Goal: Task Accomplishment & Management: Manage account settings

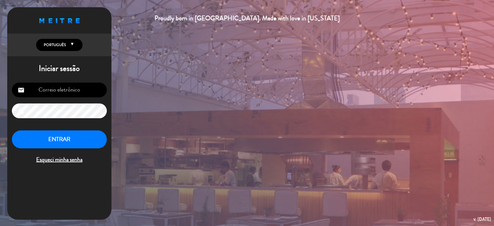
type input "[EMAIL_ADDRESS][DOMAIN_NAME]"
click at [60, 142] on button "ENTRAR" at bounding box center [59, 139] width 95 height 18
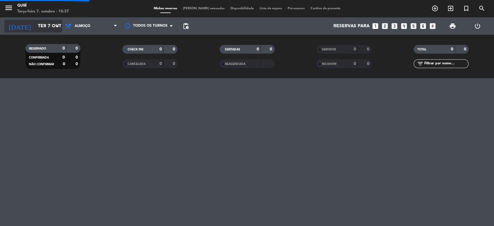
click at [49, 25] on input "Ter 7 out" at bounding box center [65, 26] width 61 height 11
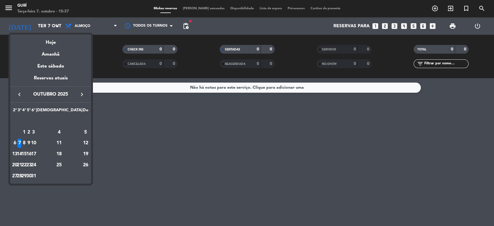
click at [31, 139] on div "9" at bounding box center [29, 143] width 4 height 10
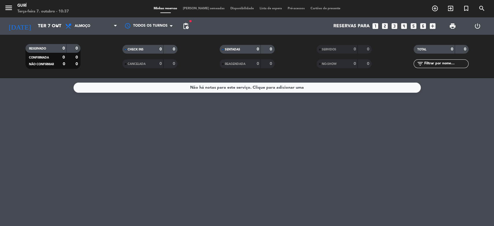
type input "Qui 9 out"
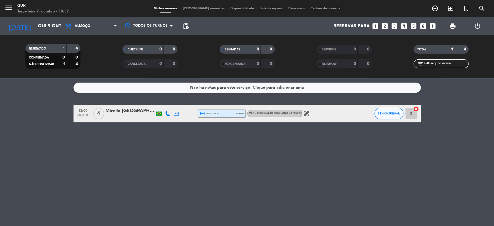
click at [102, 111] on span "4" at bounding box center [98, 114] width 11 height 12
click at [116, 108] on div "Mirella [GEOGRAPHIC_DATA]" at bounding box center [129, 111] width 49 height 8
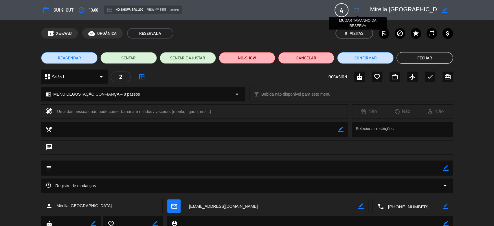
click at [357, 8] on icon "fullscreen" at bounding box center [356, 10] width 7 height 7
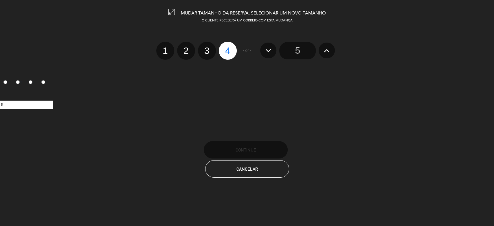
click at [183, 52] on label "2" at bounding box center [186, 51] width 18 height 18
click at [183, 47] on input "2" at bounding box center [185, 46] width 4 height 4
radio input "true"
radio input "false"
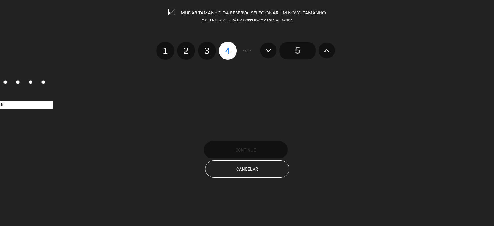
radio input "false"
radio input "true"
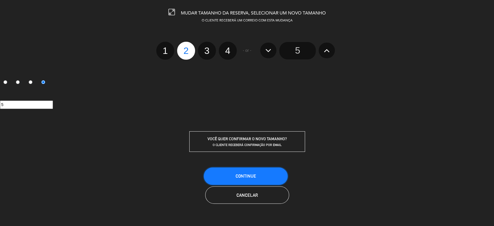
click at [254, 177] on span "CONTINUE" at bounding box center [246, 175] width 21 height 5
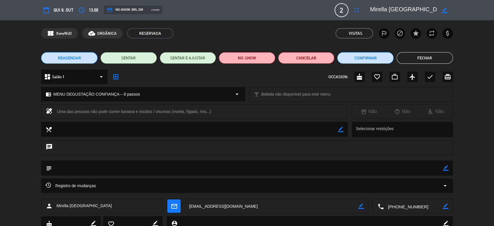
click at [427, 61] on button "Fechar" at bounding box center [424, 58] width 56 height 12
